Goal: Find contact information: Find contact information

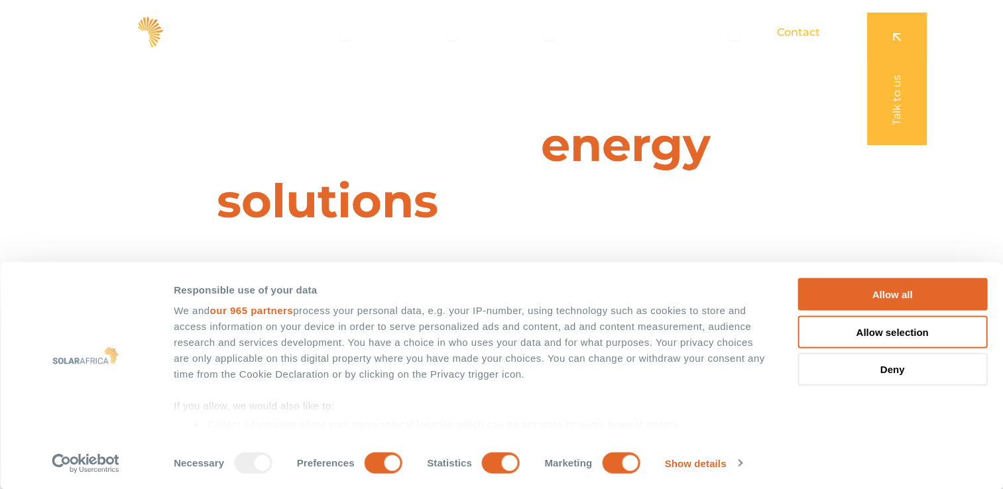
drag, startPoint x: 811, startPoint y: 35, endPoint x: 806, endPoint y: 27, distance: 10.1
click at [811, 35] on span "Contact" at bounding box center [798, 33] width 43 height 16
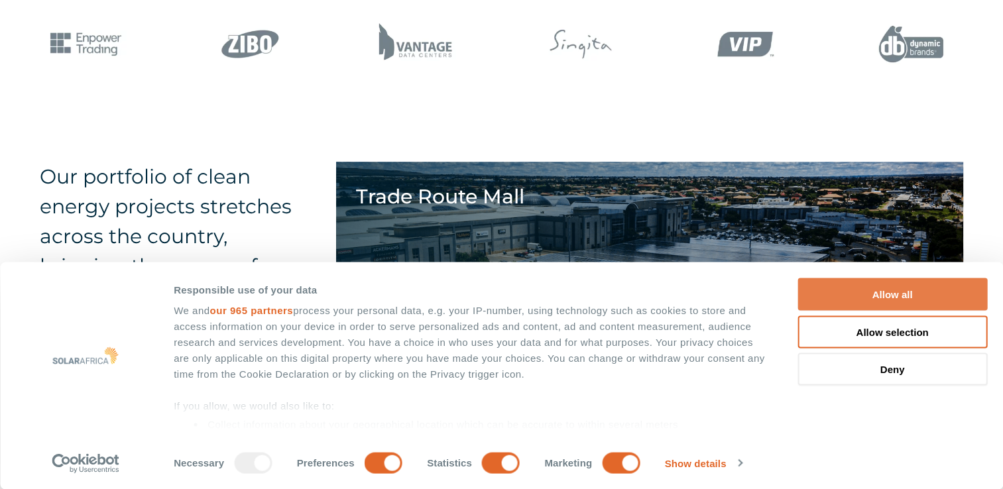
click at [910, 290] on button "Allow all" at bounding box center [893, 295] width 190 height 32
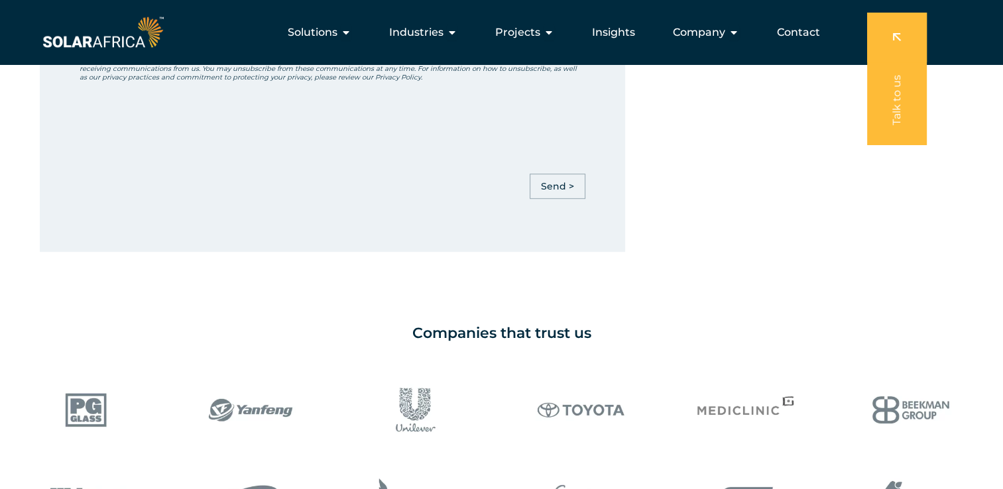
scroll to position [407, 0]
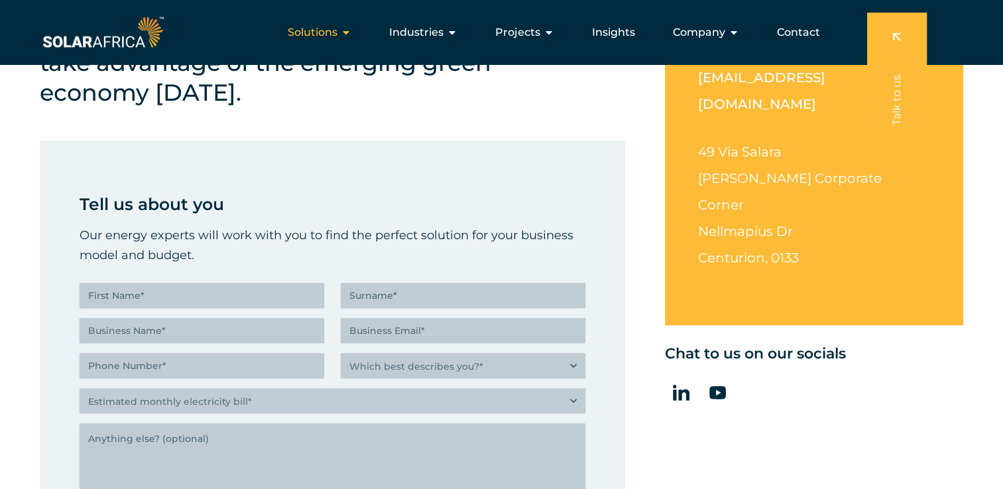
click at [346, 31] on icon "Menu" at bounding box center [346, 32] width 11 height 11
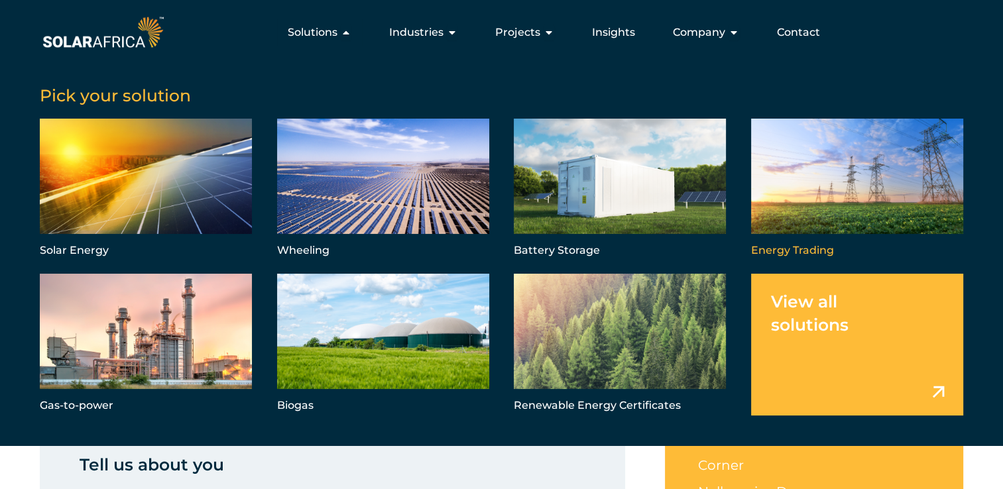
scroll to position [141, 0]
click at [936, 394] on link "Menu" at bounding box center [857, 345] width 212 height 142
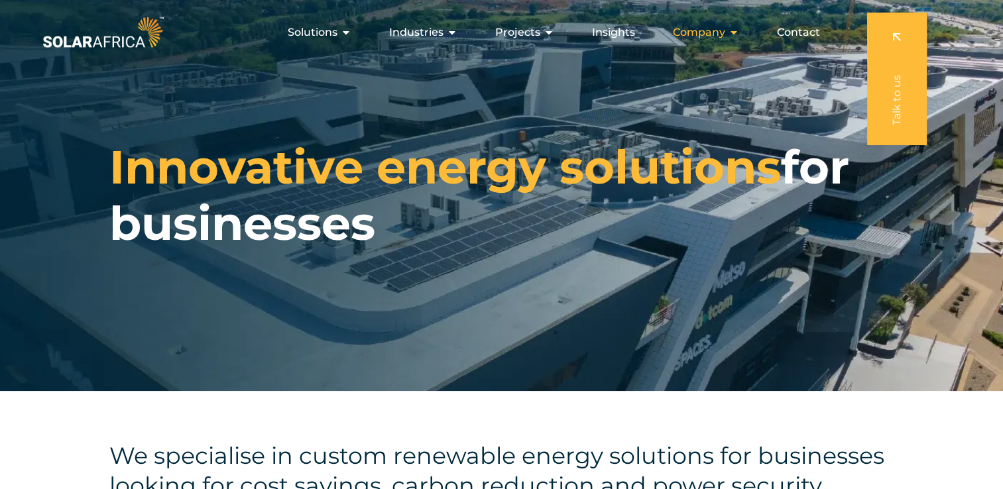
click at [732, 29] on icon "Menu" at bounding box center [734, 32] width 11 height 11
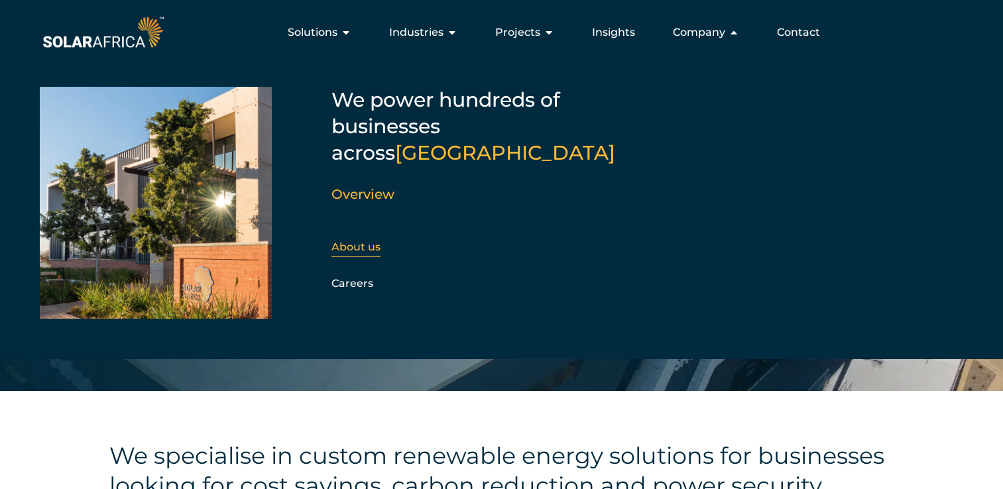
click at [378, 241] on link "About us" at bounding box center [356, 247] width 49 height 13
